Goal: Task Accomplishment & Management: Manage account settings

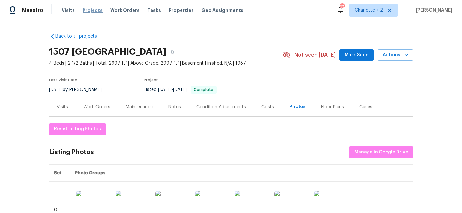
click at [88, 8] on span "Projects" at bounding box center [93, 10] width 20 height 6
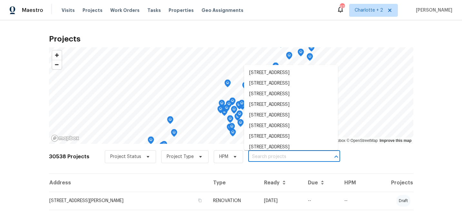
click at [259, 155] on input "text" at bounding box center [285, 157] width 74 height 10
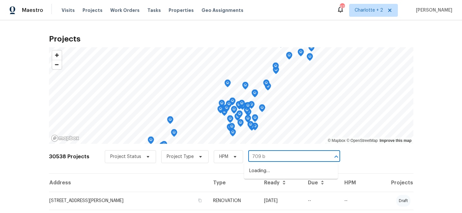
type input "709 br"
click at [274, 187] on li "[STREET_ADDRESS]" at bounding box center [291, 182] width 94 height 11
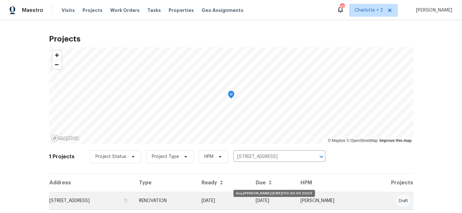
click at [251, 202] on td "[DATE]" at bounding box center [223, 201] width 54 height 18
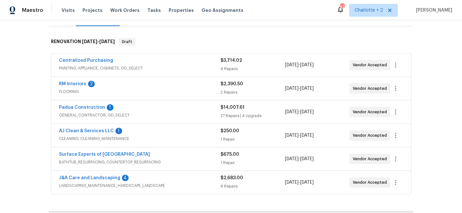
scroll to position [115, 0]
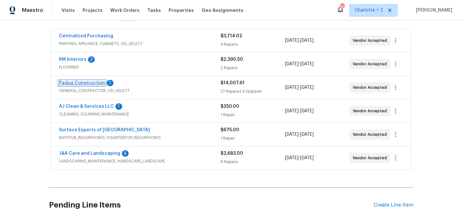
click at [72, 84] on link "Padua Construction" at bounding box center [82, 83] width 46 height 5
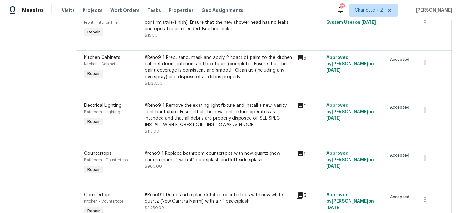
scroll to position [510, 0]
click at [425, 106] on icon "button" at bounding box center [425, 110] width 8 height 8
click at [299, 125] on div at bounding box center [231, 106] width 462 height 213
click at [174, 102] on div "#Reno911 Remove the existing light fixture and install a new, vanity light bar …" at bounding box center [219, 115] width 148 height 26
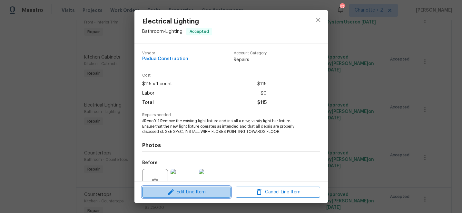
click at [186, 192] on span "Edit Line Item" at bounding box center [186, 193] width 84 height 8
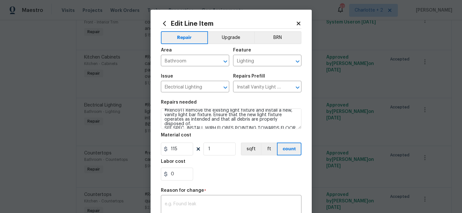
scroll to position [6, 0]
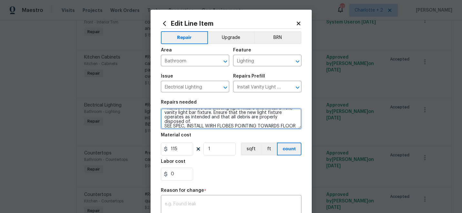
click at [213, 127] on textarea "#Reno911 Remove the existing light fixture and install a new, vanity light bar …" at bounding box center [231, 119] width 141 height 21
click at [220, 127] on textarea "#Reno911 Remove the existing light fixture and install a new, vanity light bar …" at bounding box center [231, 119] width 141 height 21
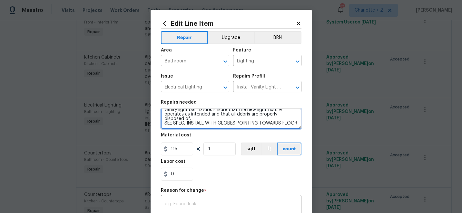
scroll to position [61, 0]
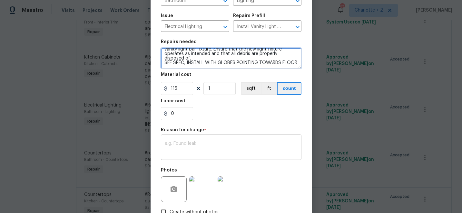
type textarea "#Reno911 Remove the existing light fixture and install a new, vanity light bar …"
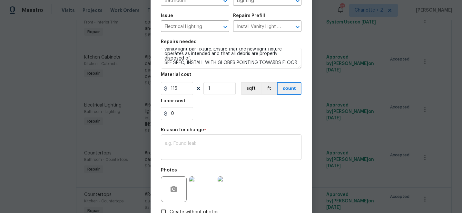
click at [237, 150] on textarea at bounding box center [231, 149] width 133 height 14
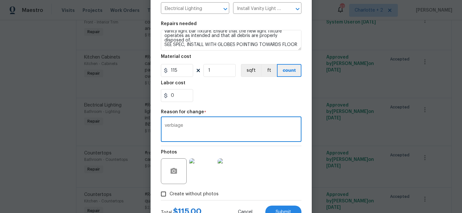
scroll to position [104, 0]
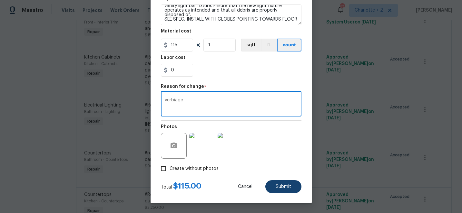
type textarea "verbiage"
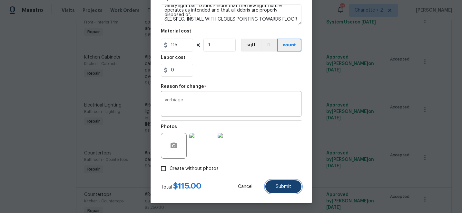
click at [289, 188] on span "Submit" at bounding box center [283, 187] width 15 height 5
type textarea "#Reno911 Remove the existing light fixture and install a new, vanity light bar …"
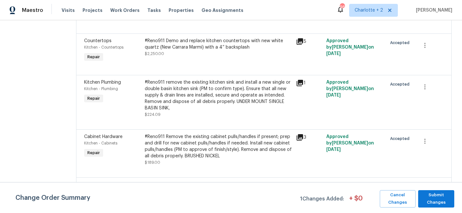
scroll to position [709, 0]
click at [194, 80] on div "#Reno911 remove the existing kitchen sink and install a new single or double ba…" at bounding box center [219, 96] width 148 height 32
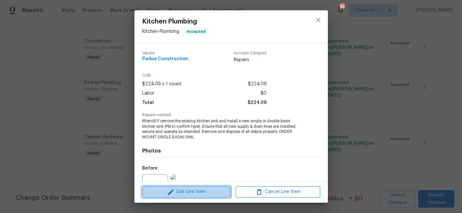
click at [201, 192] on span "Edit Line Item" at bounding box center [186, 192] width 84 height 8
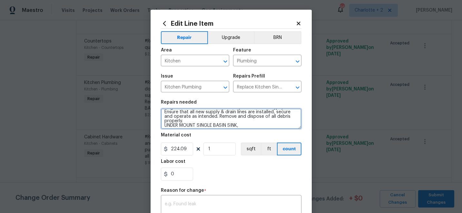
scroll to position [14, 0]
drag, startPoint x: 241, startPoint y: 126, endPoint x: 162, endPoint y: 125, distance: 79.3
click at [162, 125] on textarea "#Reno911 remove the existing kitchen sink and install a new single or double ba…" at bounding box center [231, 119] width 141 height 21
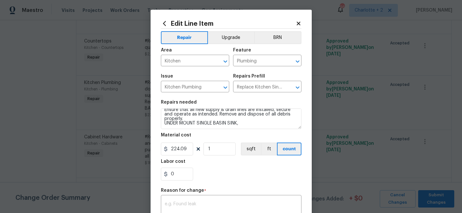
click at [298, 23] on icon at bounding box center [299, 24] width 4 height 4
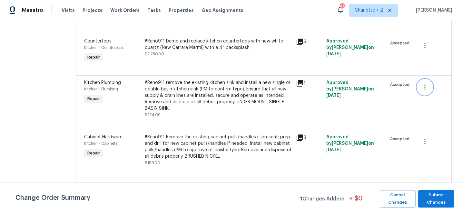
click at [424, 85] on icon "button" at bounding box center [424, 87] width 1 height 5
click at [424, 70] on li "Cancel" at bounding box center [428, 70] width 25 height 11
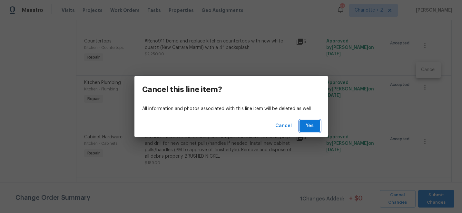
click at [317, 122] on button "Yes" at bounding box center [310, 126] width 21 height 12
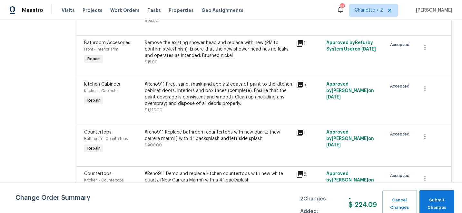
scroll to position [580, 0]
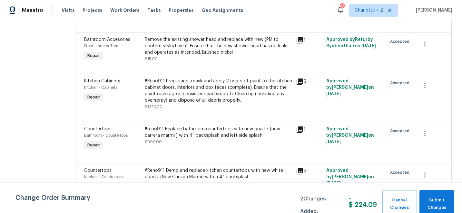
click at [177, 126] on div "#reno911 Replace bathroom countertops with new quartz (new carrera marmi ) with…" at bounding box center [219, 132] width 148 height 13
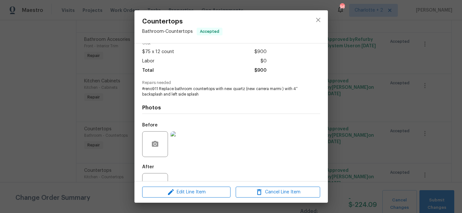
scroll to position [56, 0]
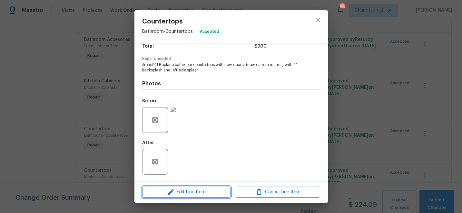
click at [186, 192] on span "Edit Line Item" at bounding box center [186, 193] width 84 height 8
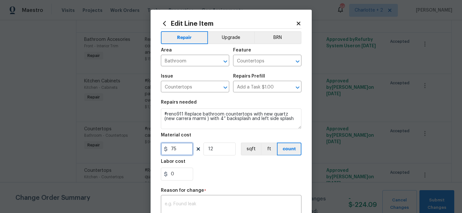
click at [182, 150] on input "75" at bounding box center [177, 149] width 32 height 13
type input "1500"
click at [221, 148] on input "12" at bounding box center [219, 149] width 32 height 13
type input "1"
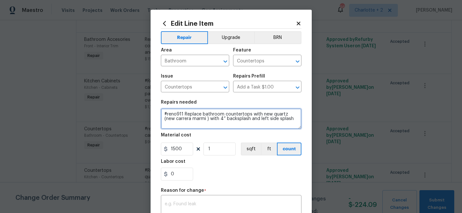
click at [283, 121] on textarea "#reno911 Replace bathroom countertops with new quartz (new carrera marmi ) with…" at bounding box center [231, 119] width 141 height 21
type textarea "#reno911 Replace bathroom countertops with new quartz (new carrera marmi ) with…"
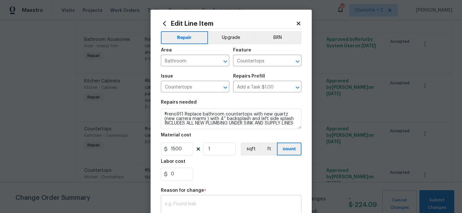
click at [185, 207] on textarea at bounding box center [231, 209] width 133 height 14
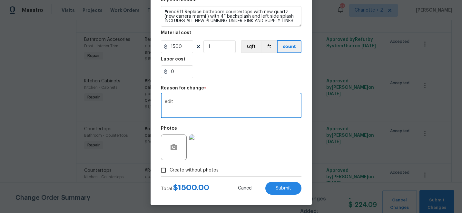
scroll to position [104, 0]
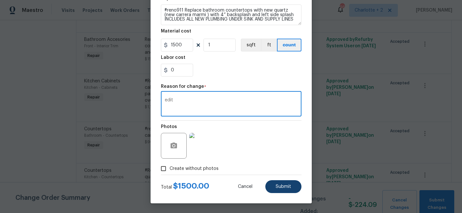
type textarea "edit"
click at [285, 186] on span "Submit" at bounding box center [283, 187] width 15 height 5
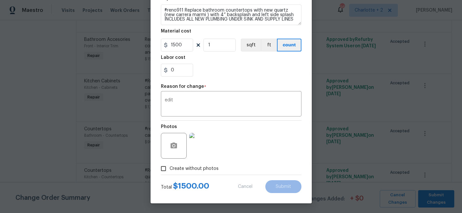
type textarea "#reno911 Replace bathroom countertops with new quartz (new carrera marmi ) with…"
type input "12"
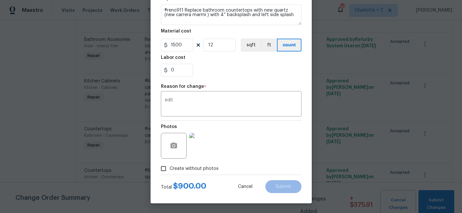
type input "75"
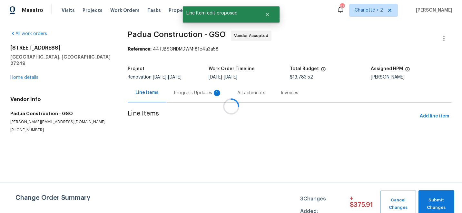
scroll to position [0, 0]
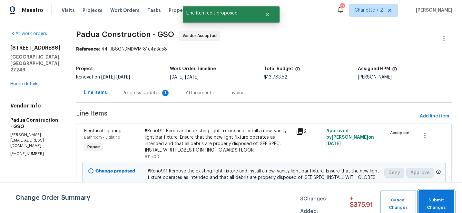
click at [434, 203] on span "Submit Changes" at bounding box center [436, 204] width 29 height 15
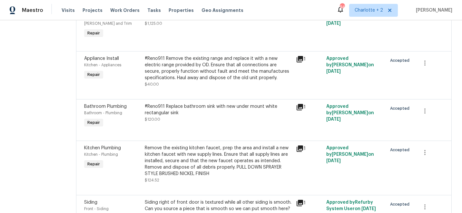
scroll to position [1210, 0]
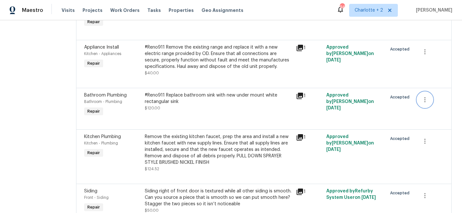
click at [422, 96] on icon "button" at bounding box center [425, 100] width 8 height 8
click at [422, 79] on li "Cancel" at bounding box center [428, 78] width 25 height 11
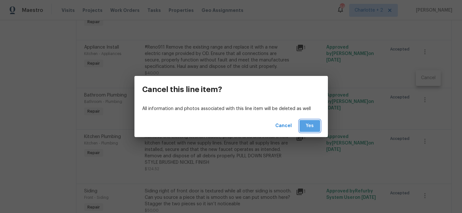
click at [312, 127] on span "Yes" at bounding box center [310, 126] width 10 height 8
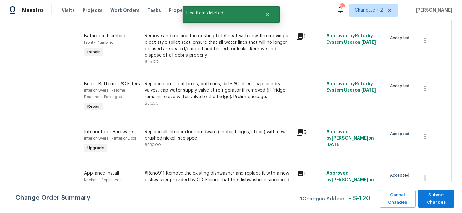
scroll to position [137, 0]
click at [432, 198] on span "Submit Changes" at bounding box center [436, 199] width 30 height 15
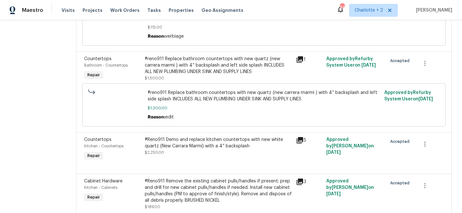
scroll to position [653, 0]
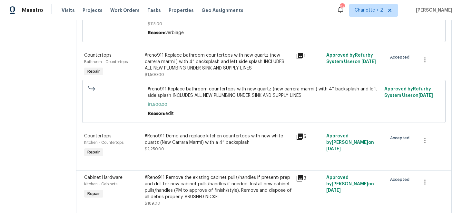
click at [195, 133] on div "#Reno911 Demo and replace kitchen countertops with new white quartz (New Carrar…" at bounding box center [219, 139] width 148 height 13
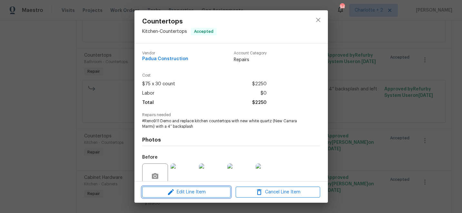
click at [177, 190] on span "Edit Line Item" at bounding box center [186, 193] width 84 height 8
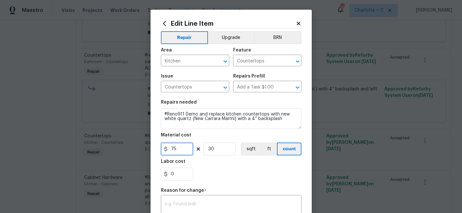
click at [182, 148] on input "75" at bounding box center [177, 149] width 32 height 13
type input "4000"
click at [217, 149] on input "30" at bounding box center [219, 149] width 32 height 13
type input "1"
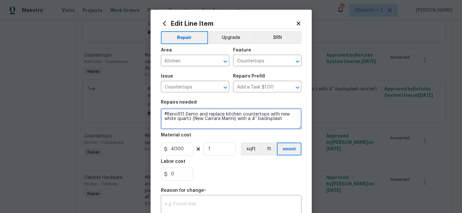
click at [284, 124] on textarea "#Reno911 Demo and replace kitchen countertops with new white quartz (New Carrar…" at bounding box center [231, 119] width 141 height 21
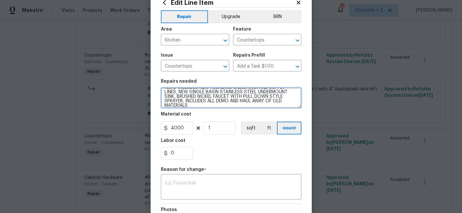
scroll to position [19, 0]
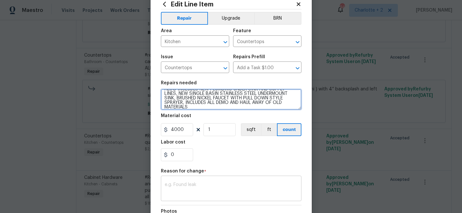
type textarea "#Reno911 Demo and replace kitchen countertops with new white quartz (New Carrar…"
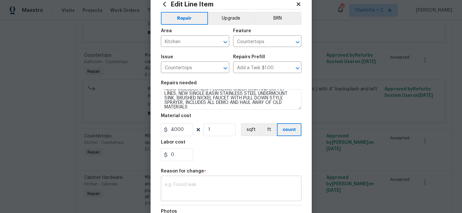
click at [192, 188] on textarea at bounding box center [231, 190] width 133 height 14
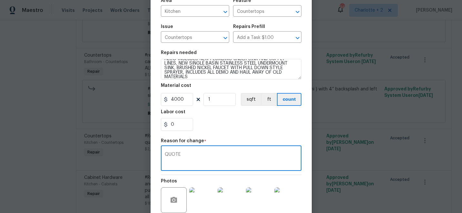
scroll to position [111, 0]
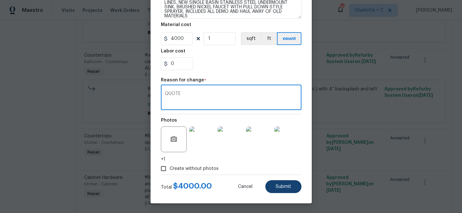
type textarea "QUOTE"
click at [286, 187] on span "Submit" at bounding box center [283, 187] width 15 height 5
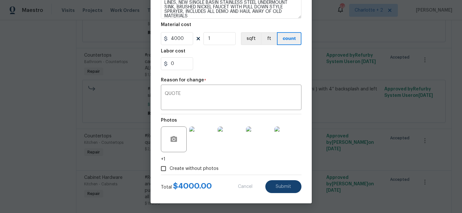
type textarea "#Reno911 Demo and replace kitchen countertops with new white quartz (New Carrar…"
type input "30"
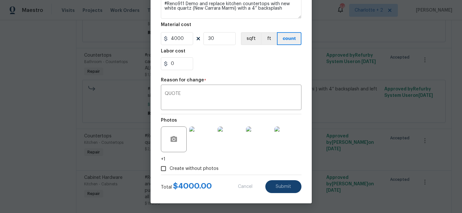
type input "75"
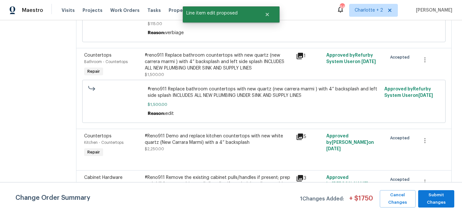
scroll to position [0, 0]
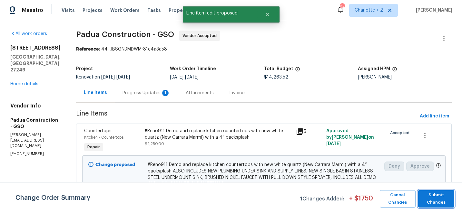
click at [434, 198] on span "Submit Changes" at bounding box center [436, 199] width 30 height 15
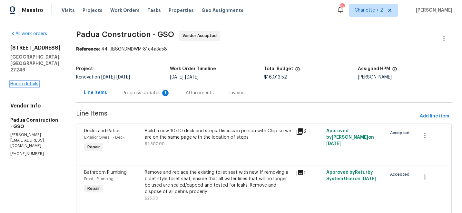
click at [31, 84] on link "Home details" at bounding box center [24, 84] width 28 height 5
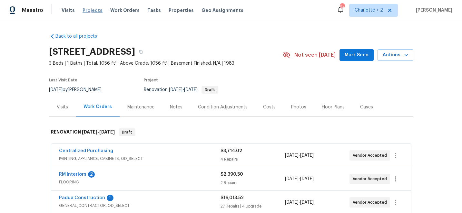
click at [90, 11] on span "Projects" at bounding box center [93, 10] width 20 height 6
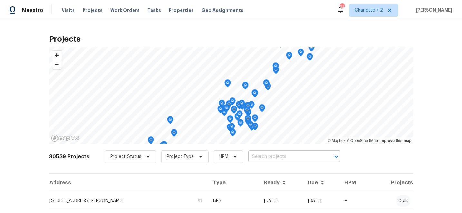
click at [266, 159] on input "text" at bounding box center [285, 157] width 74 height 10
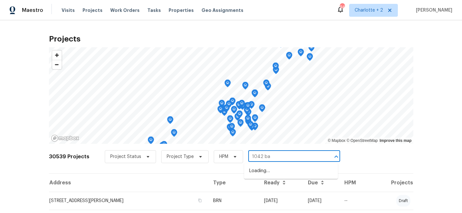
type input "1042 bal"
click at [275, 174] on li "1042 Ball Park Rd, Thomasville, NC 27360" at bounding box center [291, 171] width 94 height 11
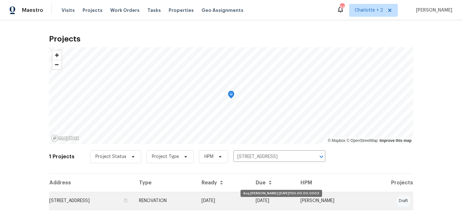
click at [251, 202] on td "[DATE]" at bounding box center [223, 201] width 54 height 18
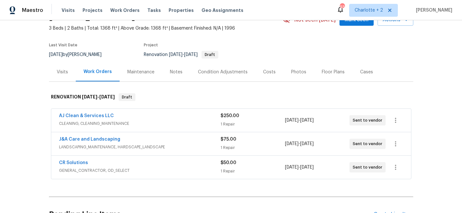
scroll to position [54, 0]
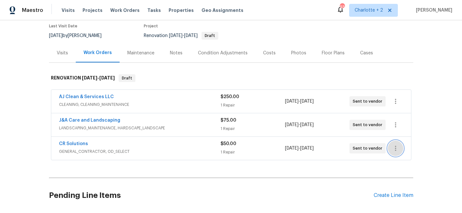
click at [398, 149] on icon "button" at bounding box center [396, 149] width 8 height 8
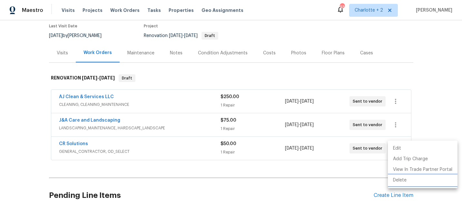
click at [400, 182] on li "Delete" at bounding box center [423, 180] width 70 height 11
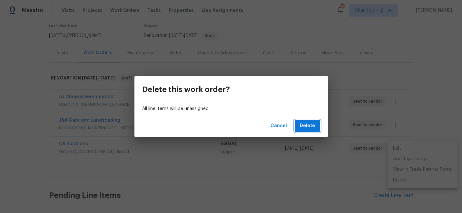
click at [306, 124] on span "Delete" at bounding box center [307, 126] width 15 height 8
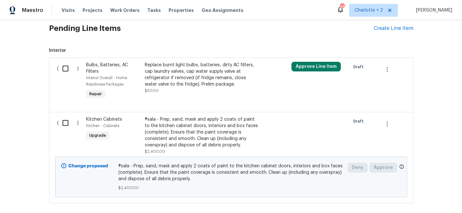
scroll to position [197, 0]
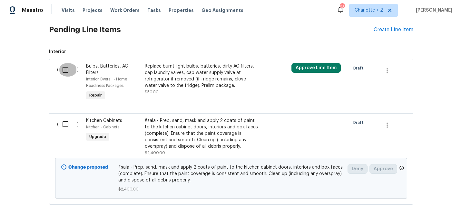
click at [66, 72] on input "checkbox" at bounding box center [68, 70] width 18 height 14
checkbox input "true"
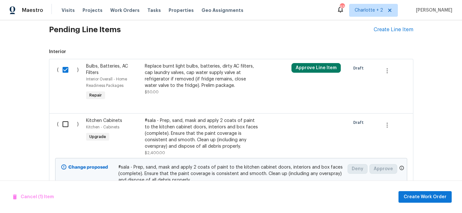
click at [64, 126] on input "checkbox" at bounding box center [68, 125] width 18 height 14
checkbox input "true"
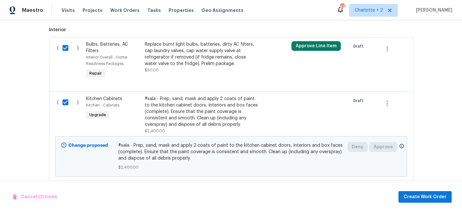
scroll to position [220, 0]
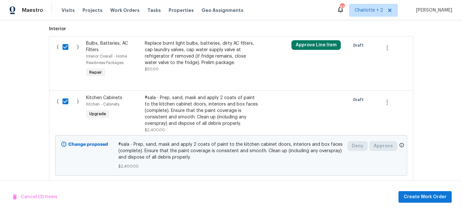
click at [196, 112] on div "#sala - Prep, sand, mask and apply 2 coats of paint to the kitchen cabinet door…" at bounding box center [201, 111] width 113 height 32
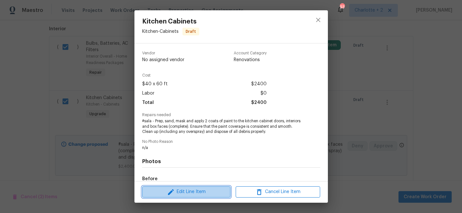
click at [183, 192] on span "Edit Line Item" at bounding box center [186, 192] width 84 height 8
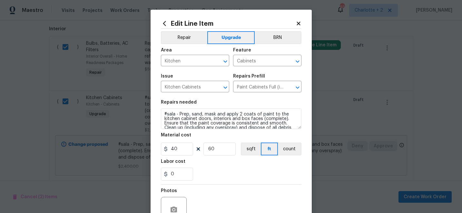
scroll to position [5, 0]
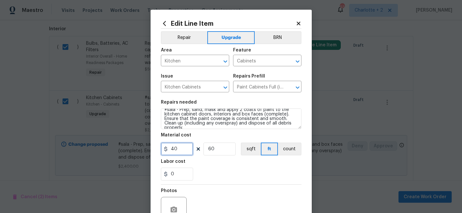
click at [178, 150] on input "40" at bounding box center [177, 149] width 32 height 13
type input "30"
click at [223, 151] on input "60" at bounding box center [219, 149] width 32 height 13
type input "20"
click at [231, 184] on section "Repairs needed #sala - Prep, sand, mask and apply 2 coats of paint to the kitch…" at bounding box center [231, 140] width 141 height 88
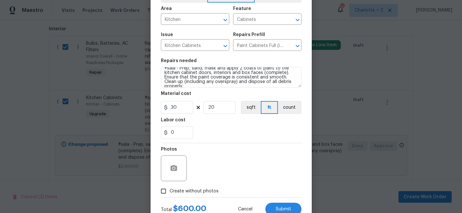
scroll to position [64, 0]
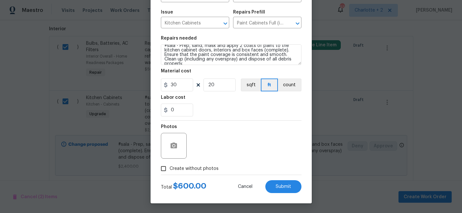
click at [164, 168] on input "Create without photos" at bounding box center [163, 169] width 12 height 12
checkbox input "true"
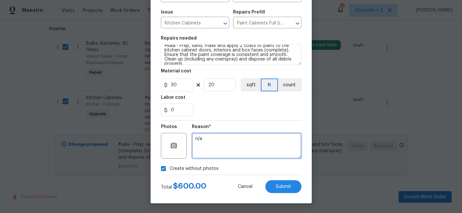
click at [232, 151] on textarea "n/a" at bounding box center [247, 146] width 110 height 26
type textarea "n/ae"
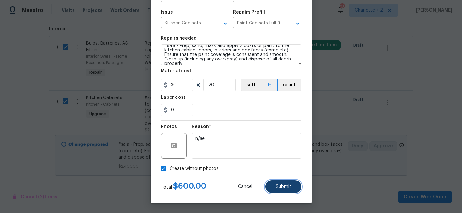
click at [285, 186] on span "Submit" at bounding box center [283, 187] width 15 height 5
checkbox input "false"
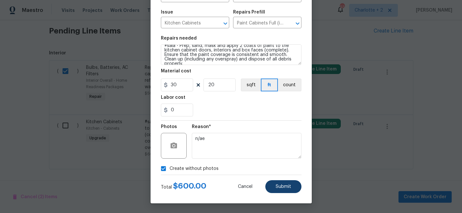
type textarea "n/a"
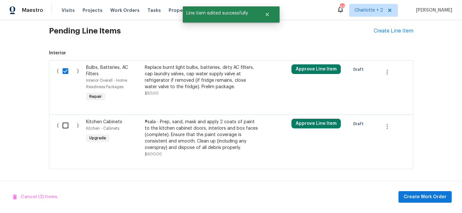
scroll to position [0, 0]
click at [66, 125] on input "checkbox" at bounding box center [68, 126] width 18 height 14
checkbox input "true"
click at [417, 195] on span "Create Work Order" at bounding box center [425, 197] width 43 height 8
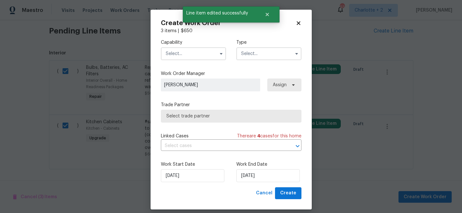
click at [188, 54] on input "text" at bounding box center [193, 53] width 65 height 13
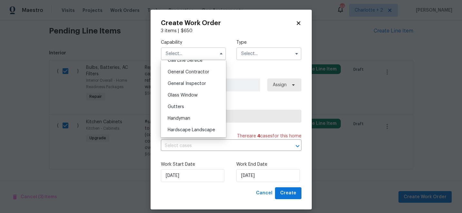
scroll to position [305, 0]
click at [202, 72] on span "General Contractor" at bounding box center [189, 71] width 42 height 5
type input "General Contractor"
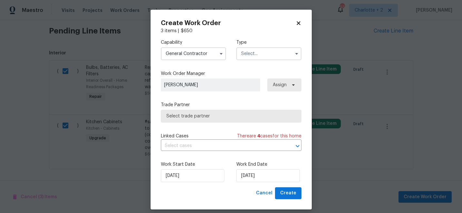
click at [240, 57] on input "text" at bounding box center [268, 53] width 65 height 13
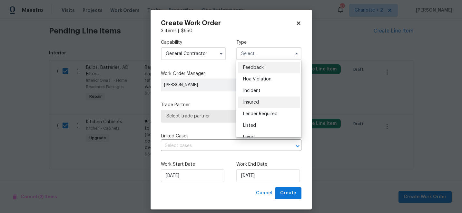
scroll to position [77, 0]
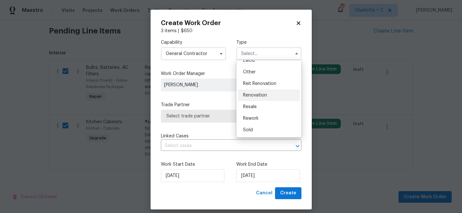
click at [253, 96] on span "Renovation" at bounding box center [255, 95] width 24 height 5
type input "Renovation"
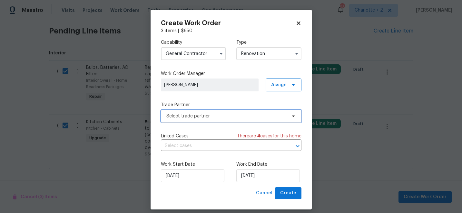
click at [217, 119] on span "Select trade partner" at bounding box center [226, 116] width 120 height 6
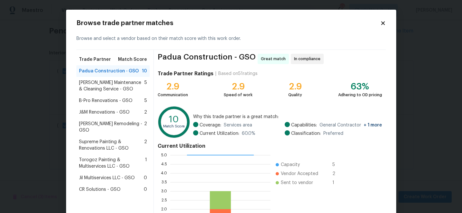
scroll to position [71, 0]
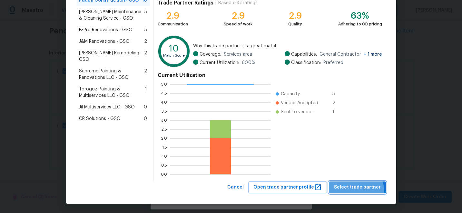
click at [354, 192] on button "Select trade partner" at bounding box center [357, 188] width 57 height 12
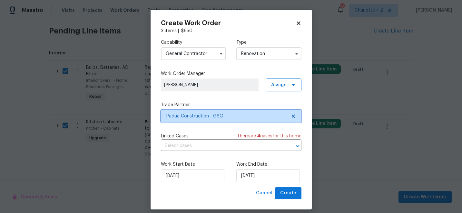
scroll to position [0, 0]
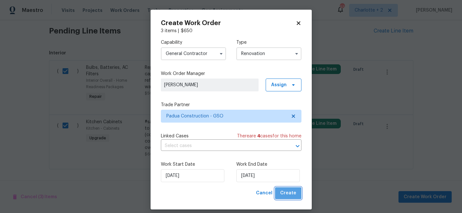
click at [293, 194] on span "Create" at bounding box center [288, 194] width 16 height 8
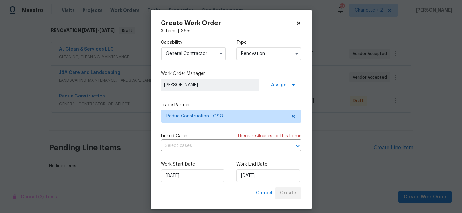
scroll to position [102, 0]
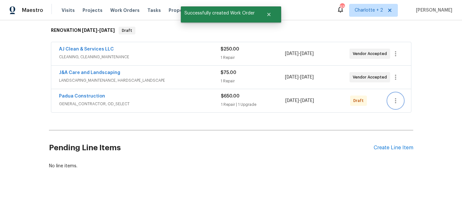
click at [397, 104] on icon "button" at bounding box center [396, 101] width 8 height 8
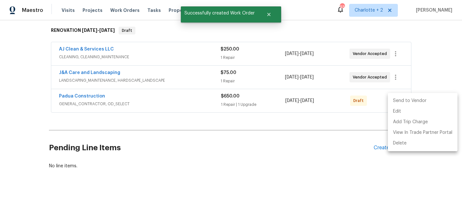
click at [410, 100] on li "Send to Vendor" at bounding box center [423, 101] width 70 height 11
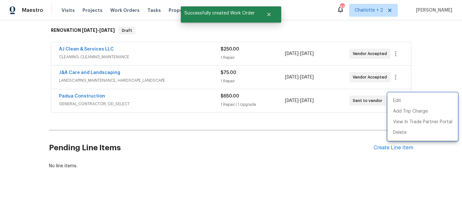
click at [80, 97] on div at bounding box center [231, 106] width 462 height 213
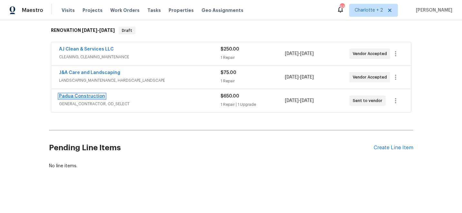
click at [85, 97] on link "Padua Construction" at bounding box center [82, 96] width 46 height 5
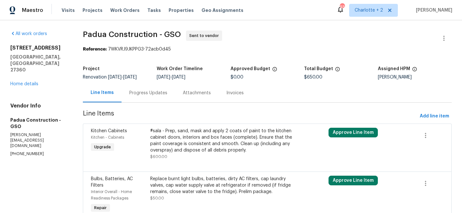
click at [152, 93] on div "Progress Updates" at bounding box center [148, 93] width 38 height 6
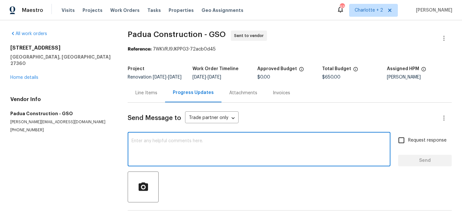
click at [167, 150] on textarea at bounding box center [259, 150] width 255 height 23
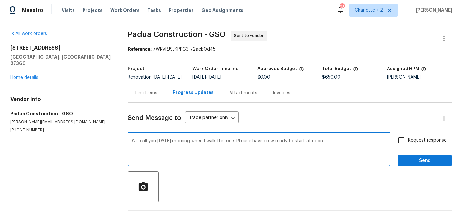
click at [249, 147] on textarea "Will call you tomorrow morning when I walk this one. PLease have crew ready to …" at bounding box center [259, 150] width 255 height 23
type textarea "Will call you tomorrow morning when I walk this one. Please have crew ready to …"
click at [402, 146] on input "Request response" at bounding box center [402, 141] width 14 height 14
checkbox input "true"
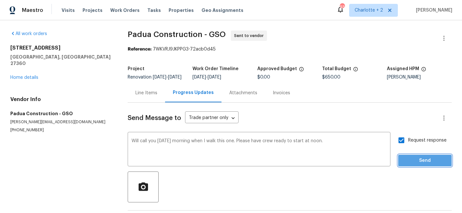
click at [429, 165] on span "Send" at bounding box center [424, 161] width 43 height 8
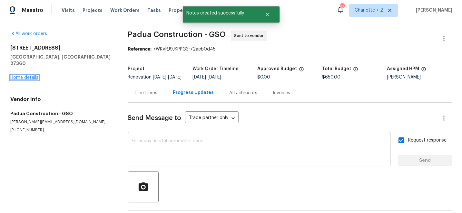
click at [22, 75] on link "Home details" at bounding box center [24, 77] width 28 height 5
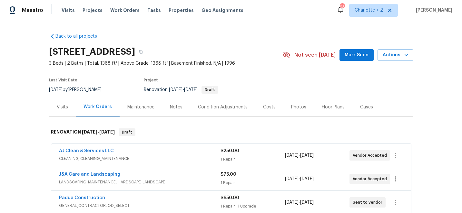
click at [263, 106] on div "Costs" at bounding box center [269, 107] width 13 height 6
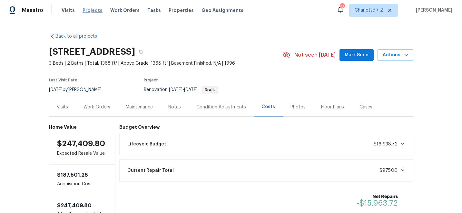
click at [86, 10] on span "Projects" at bounding box center [93, 10] width 20 height 6
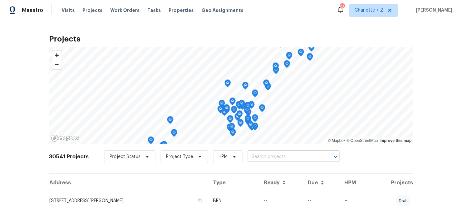
click at [268, 156] on input "text" at bounding box center [285, 157] width 74 height 10
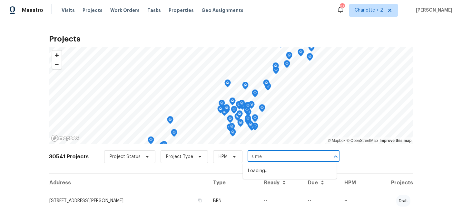
type input "s meb"
click at [277, 172] on li "3012 S Mebane St, Burlington, NC 27215" at bounding box center [290, 171] width 94 height 11
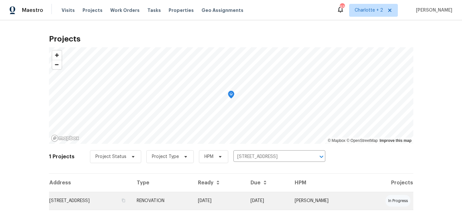
click at [192, 200] on td "RENOVATION" at bounding box center [162, 201] width 61 height 18
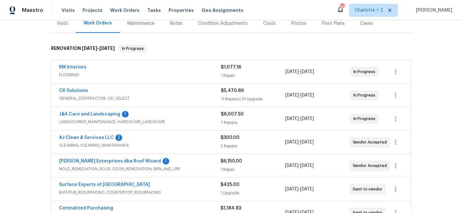
scroll to position [90, 0]
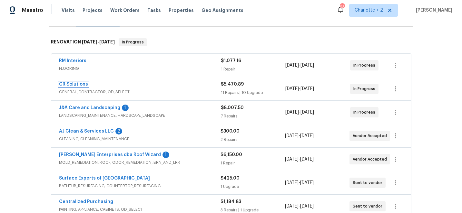
click at [67, 83] on link "CR Solutions" at bounding box center [73, 84] width 29 height 5
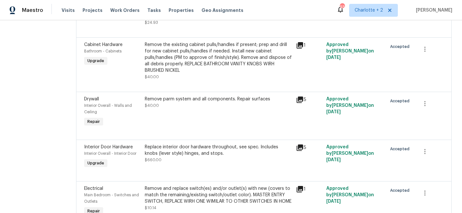
scroll to position [485, 0]
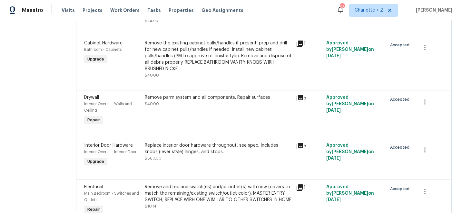
click at [183, 94] on div "Remove parm system and all components. Repair surfaces" at bounding box center [219, 97] width 148 height 6
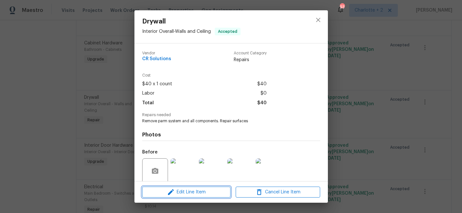
click at [179, 193] on span "Edit Line Item" at bounding box center [186, 193] width 84 height 8
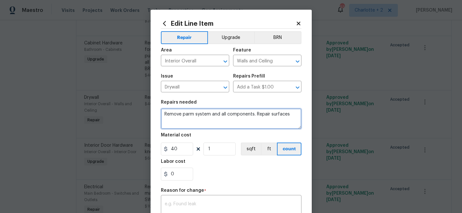
click at [185, 115] on textarea "Remove parm system and all components. Repair surfaces" at bounding box center [231, 119] width 141 height 21
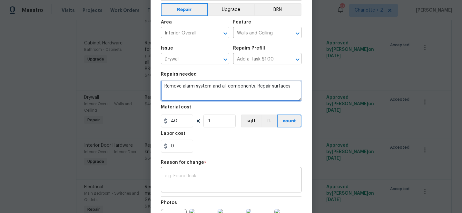
scroll to position [42, 0]
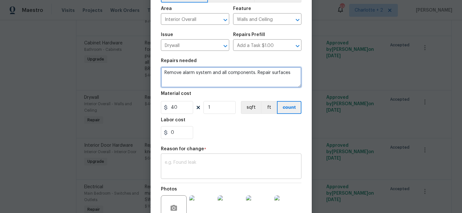
type textarea "Remove alarm system and all components. Repair surfaces"
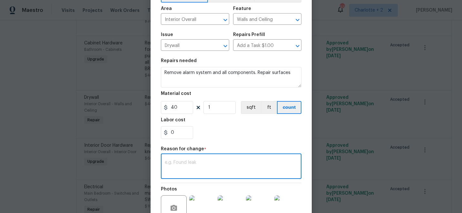
click at [213, 165] on textarea at bounding box center [231, 168] width 133 height 14
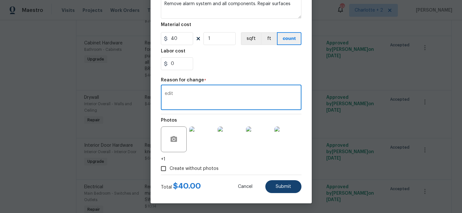
type textarea "edit"
click at [284, 185] on span "Submit" at bounding box center [283, 187] width 15 height 5
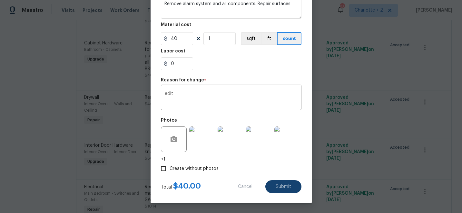
type textarea "Remove parm system and all components. Repair surfaces"
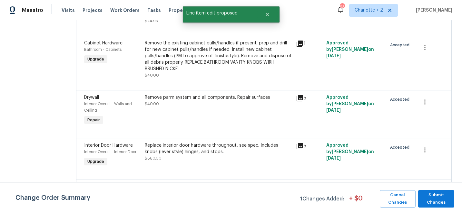
scroll to position [0, 0]
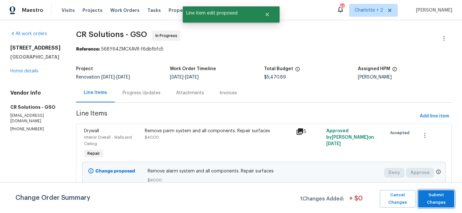
click at [439, 198] on span "Submit Changes" at bounding box center [436, 199] width 30 height 15
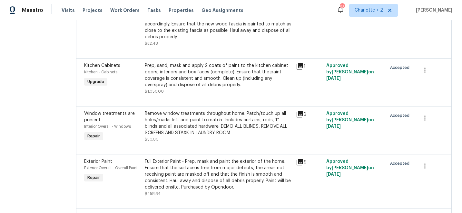
scroll to position [174, 0]
click at [172, 67] on div "Prep, sand, mask and apply 2 coats of paint to the kitchen cabinet doors, inter…" at bounding box center [219, 76] width 148 height 26
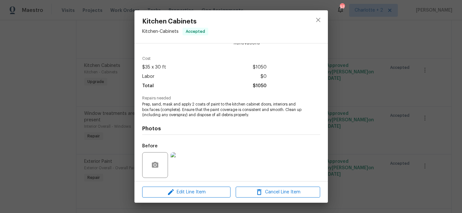
scroll to position [62, 0]
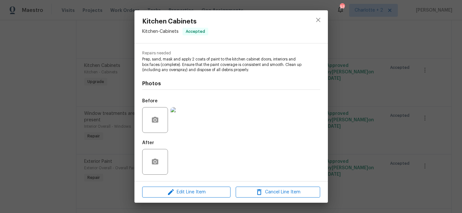
click at [182, 128] on img at bounding box center [184, 120] width 26 height 26
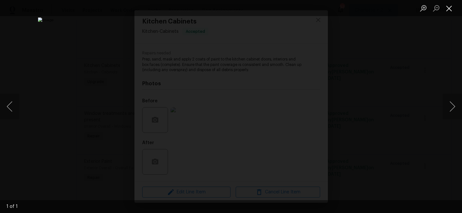
click at [452, 8] on button "Close lightbox" at bounding box center [449, 8] width 13 height 11
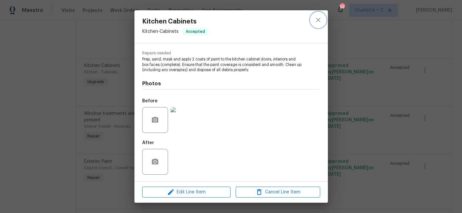
click at [319, 20] on icon "close" at bounding box center [318, 20] width 8 height 8
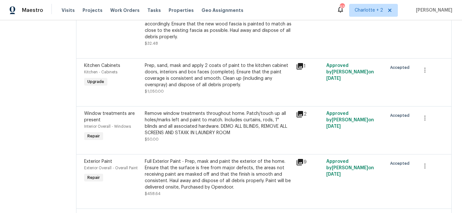
scroll to position [0, 0]
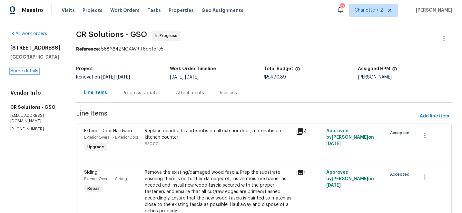
click at [27, 74] on link "Home details" at bounding box center [24, 71] width 28 height 5
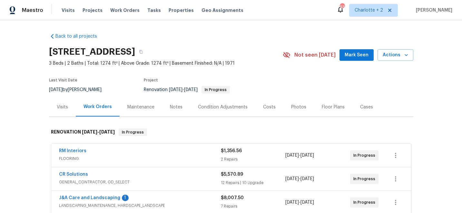
click at [62, 106] on div "Visits" at bounding box center [62, 107] width 11 height 6
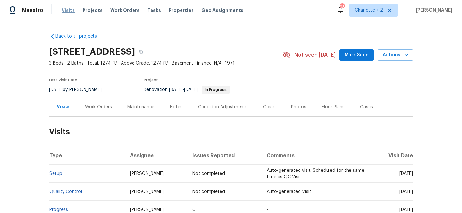
click at [64, 9] on span "Visits" at bounding box center [68, 10] width 13 height 6
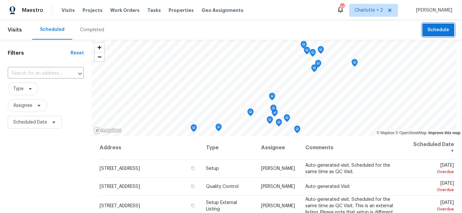
click at [437, 36] on button "Schedule" at bounding box center [438, 30] width 32 height 13
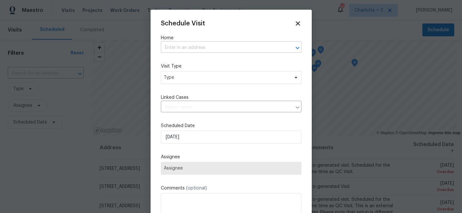
click at [192, 43] on input "text" at bounding box center [222, 48] width 123 height 10
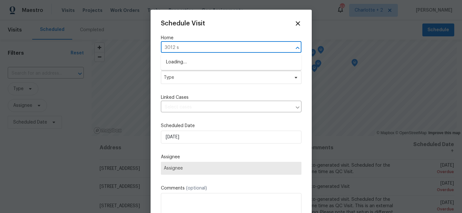
type input "3012 s m"
click at [196, 62] on li "3012 S Mebane St, Burlington, NC 27215" at bounding box center [231, 62] width 141 height 11
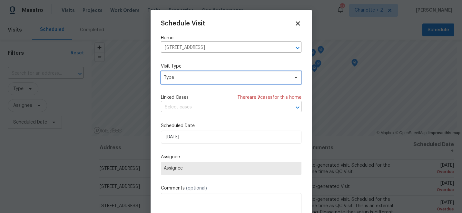
click at [195, 81] on span "Type" at bounding box center [231, 77] width 141 height 13
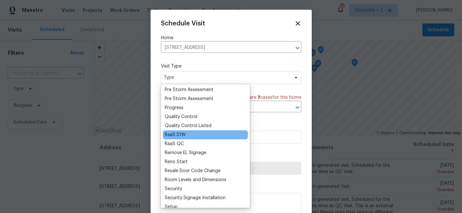
scroll to position [416, 0]
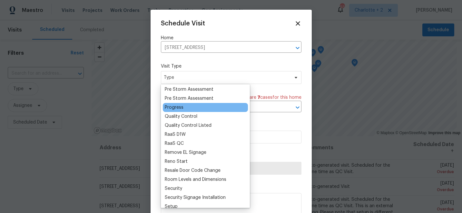
click at [179, 109] on div "Progress" at bounding box center [174, 107] width 19 height 6
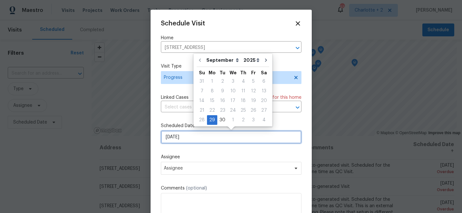
click at [196, 140] on input "9/29/2025" at bounding box center [231, 137] width 141 height 13
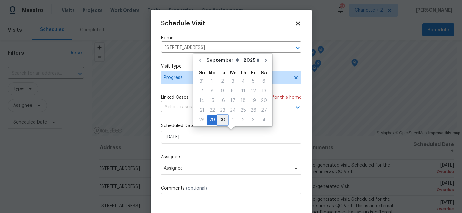
click at [218, 121] on div "30" at bounding box center [222, 120] width 10 height 9
type input "9/30/2025"
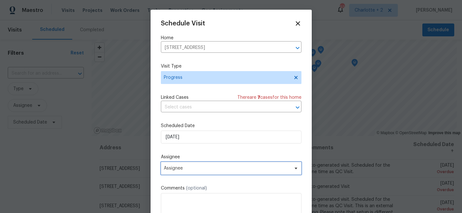
click at [202, 163] on span "Assignee" at bounding box center [231, 168] width 141 height 13
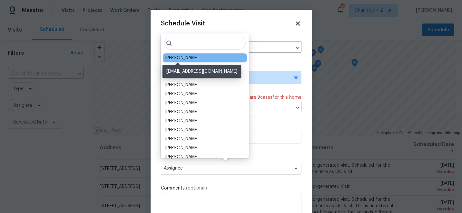
click at [181, 56] on div "[PERSON_NAME]" at bounding box center [182, 58] width 34 height 6
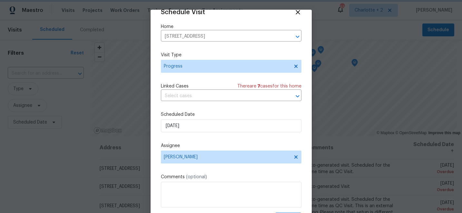
scroll to position [32, 0]
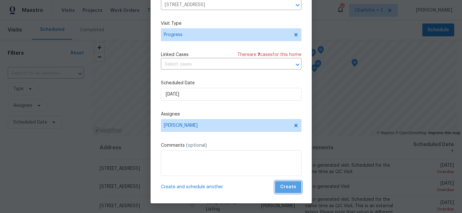
click at [296, 192] on button "Create" at bounding box center [288, 188] width 26 height 12
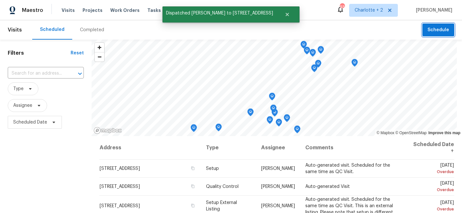
scroll to position [0, 0]
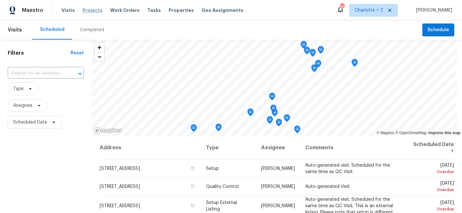
click at [88, 11] on span "Projects" at bounding box center [93, 10] width 20 height 6
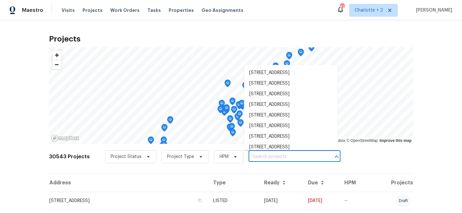
click at [272, 158] on input "text" at bounding box center [286, 157] width 74 height 10
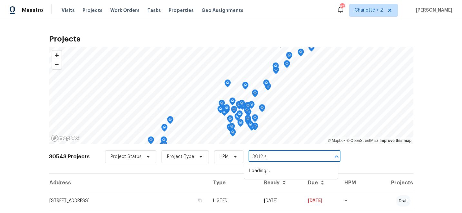
type input "3012 s m"
click at [294, 172] on li "3012 S Mebane St, Burlington, NC 27215" at bounding box center [291, 171] width 94 height 11
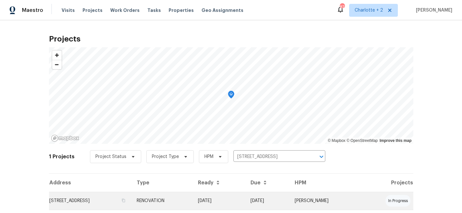
click at [246, 201] on td "[DATE]" at bounding box center [219, 201] width 53 height 18
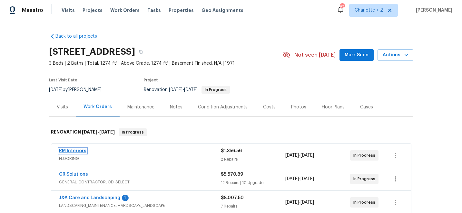
click at [67, 149] on link "RM Interiors" at bounding box center [72, 151] width 27 height 5
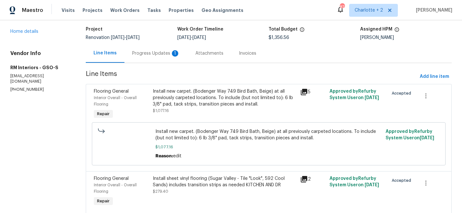
scroll to position [65, 0]
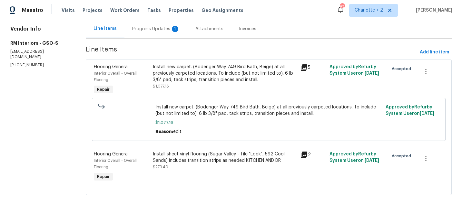
click at [194, 158] on div "Install sheet vinyl flooring (Sugar Valley - Tile "Look", 592 Cool Sands) inclu…" at bounding box center [224, 157] width 143 height 13
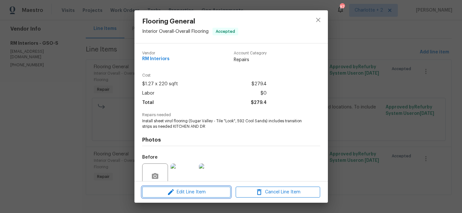
click at [177, 191] on span "Edit Line Item" at bounding box center [186, 193] width 84 height 8
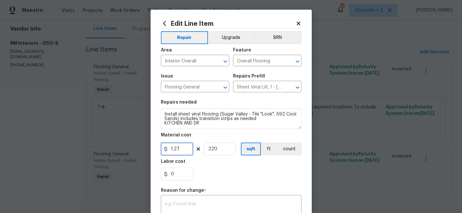
click at [185, 149] on input "1.27" at bounding box center [177, 149] width 32 height 13
type input "697.36"
click at [219, 150] on input "220" at bounding box center [219, 149] width 32 height 13
type input "1"
click at [232, 204] on textarea at bounding box center [231, 209] width 133 height 14
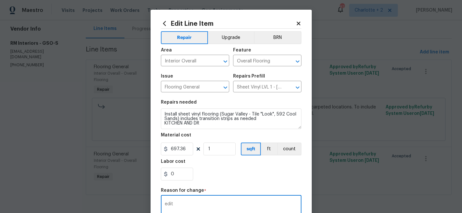
scroll to position [104, 0]
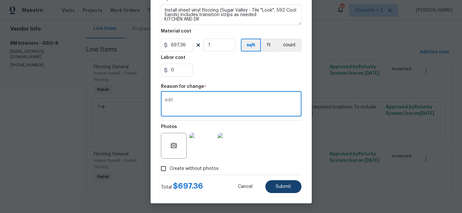
type textarea "edit"
click at [282, 189] on span "Submit" at bounding box center [283, 187] width 15 height 5
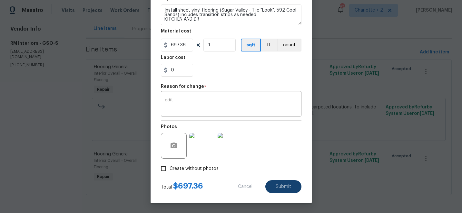
type input "220"
type input "1.27"
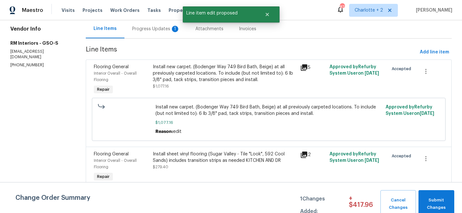
scroll to position [0, 0]
click at [444, 200] on span "Submit Changes" at bounding box center [436, 204] width 29 height 15
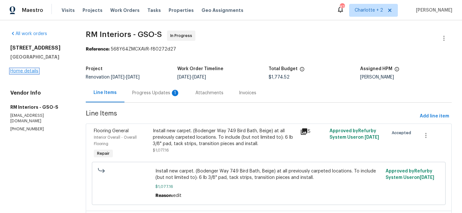
click at [17, 72] on link "Home details" at bounding box center [24, 71] width 28 height 5
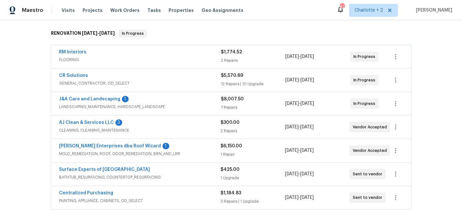
scroll to position [115, 0]
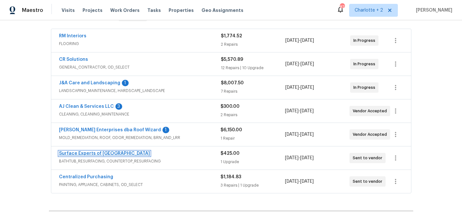
click at [88, 152] on link "Surface Experts of Winston-Salem" at bounding box center [104, 154] width 91 height 5
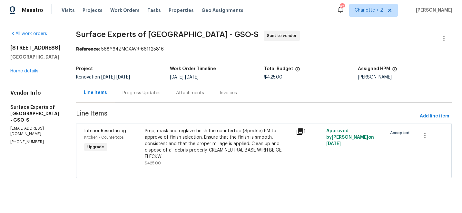
click at [143, 93] on div "Progress Updates" at bounding box center [142, 93] width 38 height 6
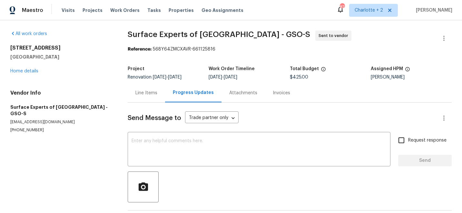
scroll to position [26, 0]
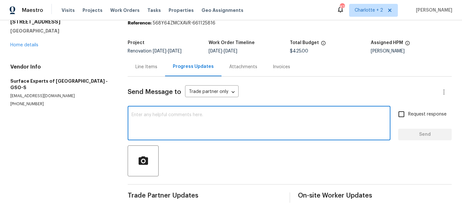
click at [158, 115] on textarea at bounding box center [259, 124] width 255 height 23
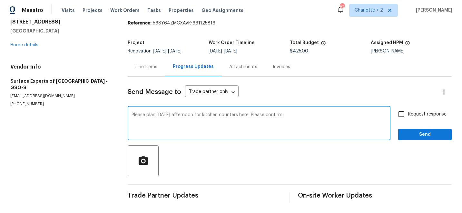
type textarea "Please plan on Wednesday afternoon for kitchen counters here. Please confirm."
click at [401, 114] on input "Request response" at bounding box center [402, 115] width 14 height 14
checkbox input "true"
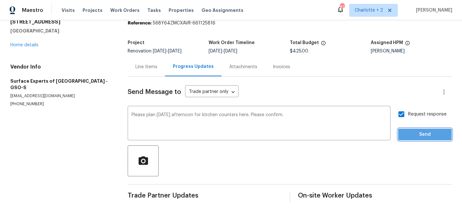
click at [422, 134] on span "Send" at bounding box center [424, 135] width 43 height 8
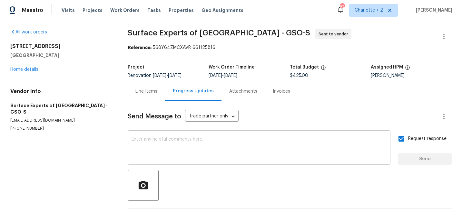
scroll to position [0, 0]
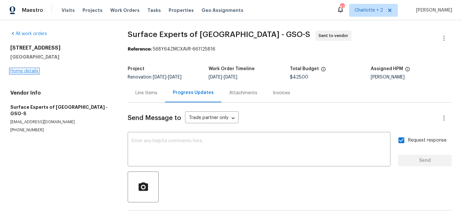
click at [29, 69] on link "Home details" at bounding box center [24, 71] width 28 height 5
